Goal: Register for event/course

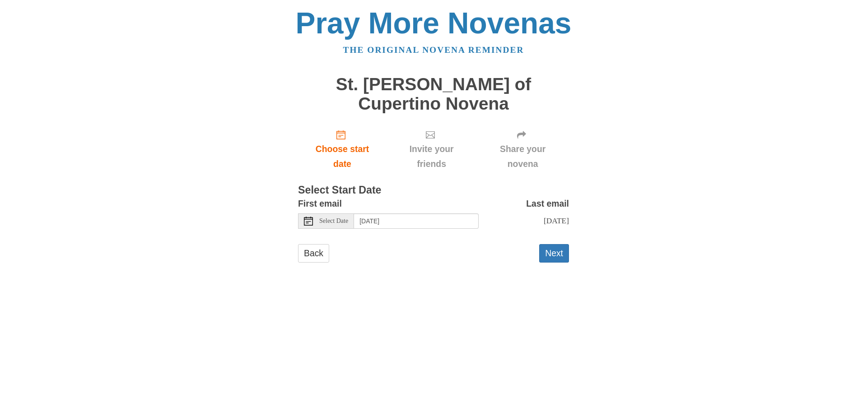
click at [336, 214] on div "Select Date" at bounding box center [326, 221] width 56 height 15
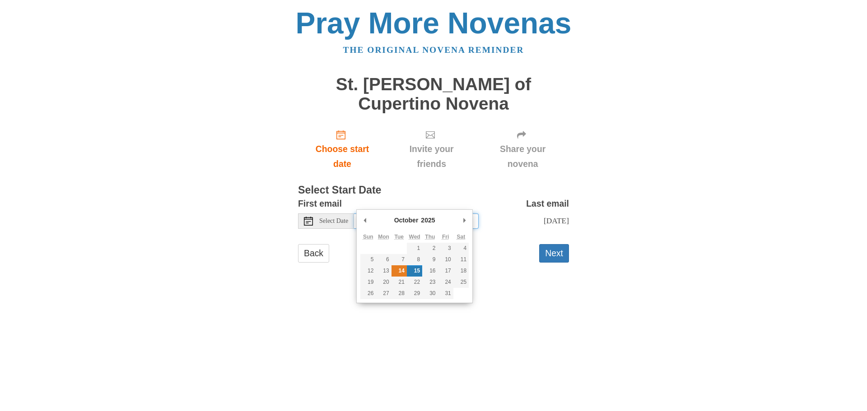
type input "[DATE]"
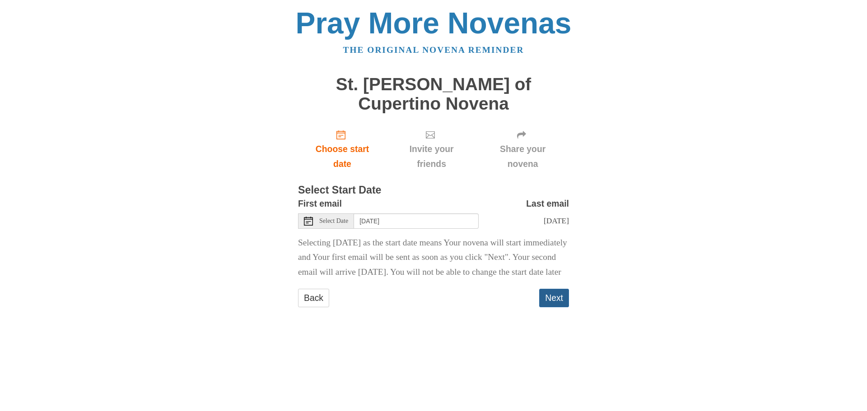
click at [563, 292] on button "Next" at bounding box center [554, 298] width 30 height 19
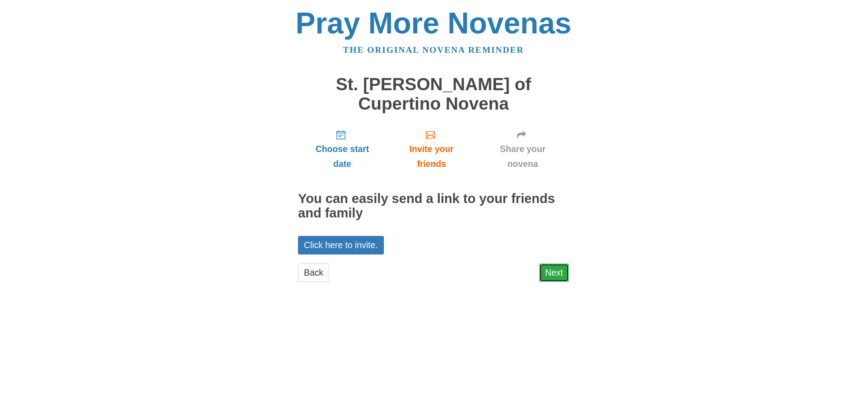
click at [557, 264] on link "Next" at bounding box center [554, 273] width 30 height 19
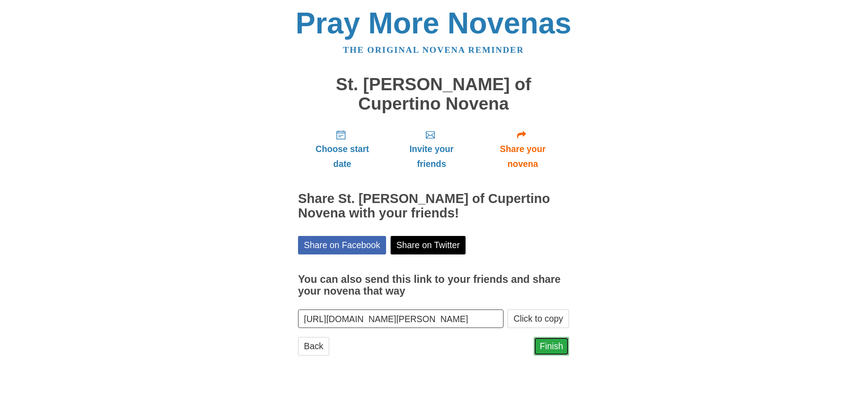
click at [552, 337] on link "Finish" at bounding box center [551, 346] width 35 height 19
